Goal: Find contact information: Find contact information

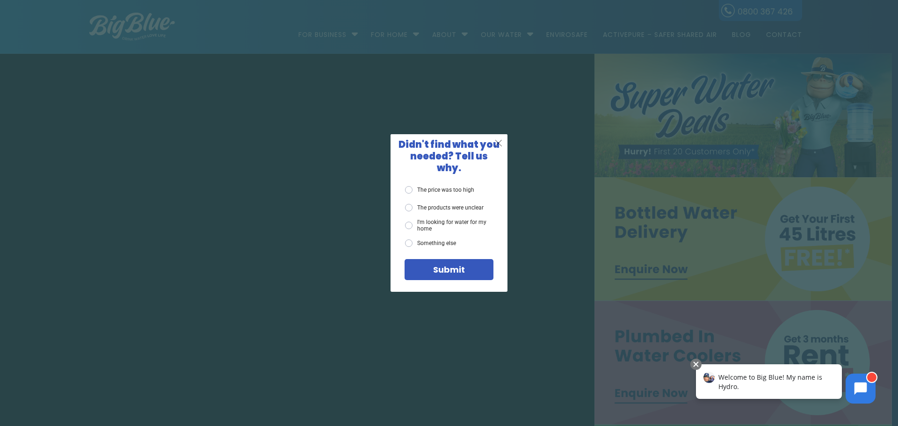
click at [499, 147] on span "X" at bounding box center [499, 143] width 8 height 12
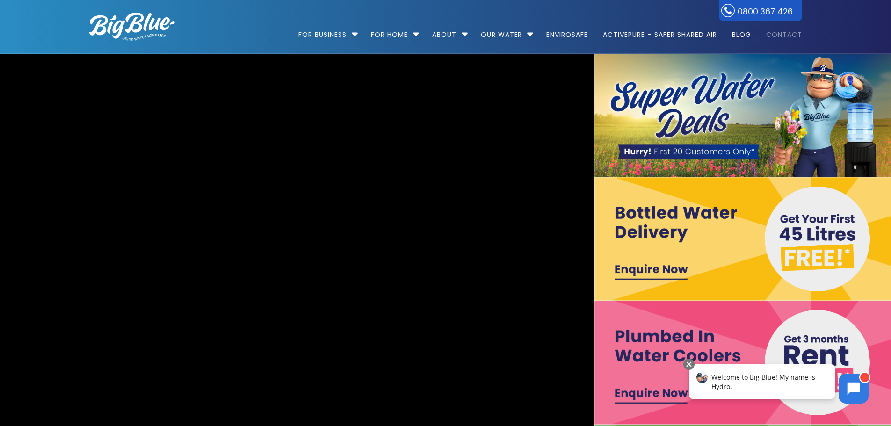
click at [775, 31] on link "Contact" at bounding box center [781, 30] width 43 height 60
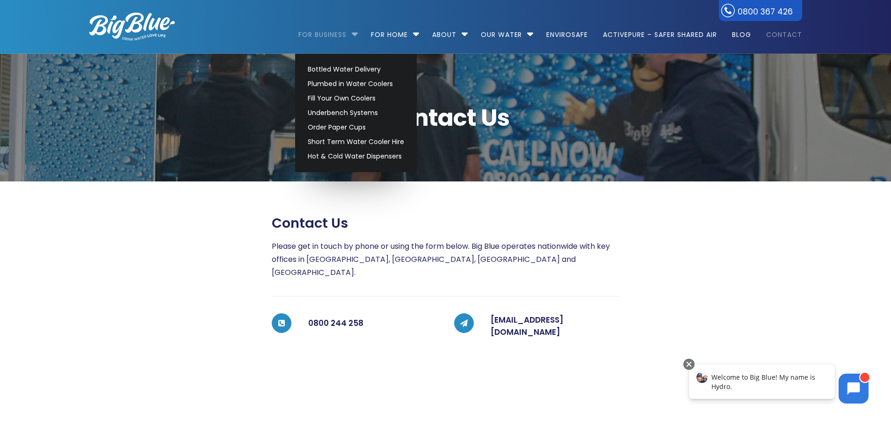
click at [346, 30] on link "For Business" at bounding box center [325, 30] width 55 height 60
